Goal: Task Accomplishment & Management: Manage account settings

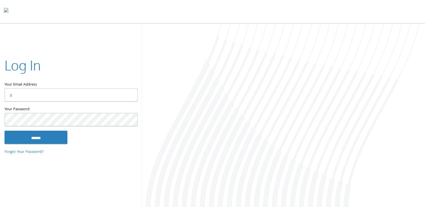
click at [126, 97] on keeper-lock "Open Keeper Popup" at bounding box center [129, 95] width 7 height 7
click at [130, 96] on keeper-lock "Open Keeper Popup" at bounding box center [129, 95] width 7 height 7
type input "**********"
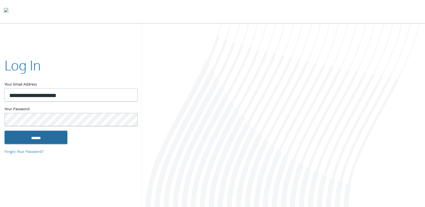
click at [45, 141] on input "******" at bounding box center [35, 137] width 63 height 13
